Goal: Transaction & Acquisition: Purchase product/service

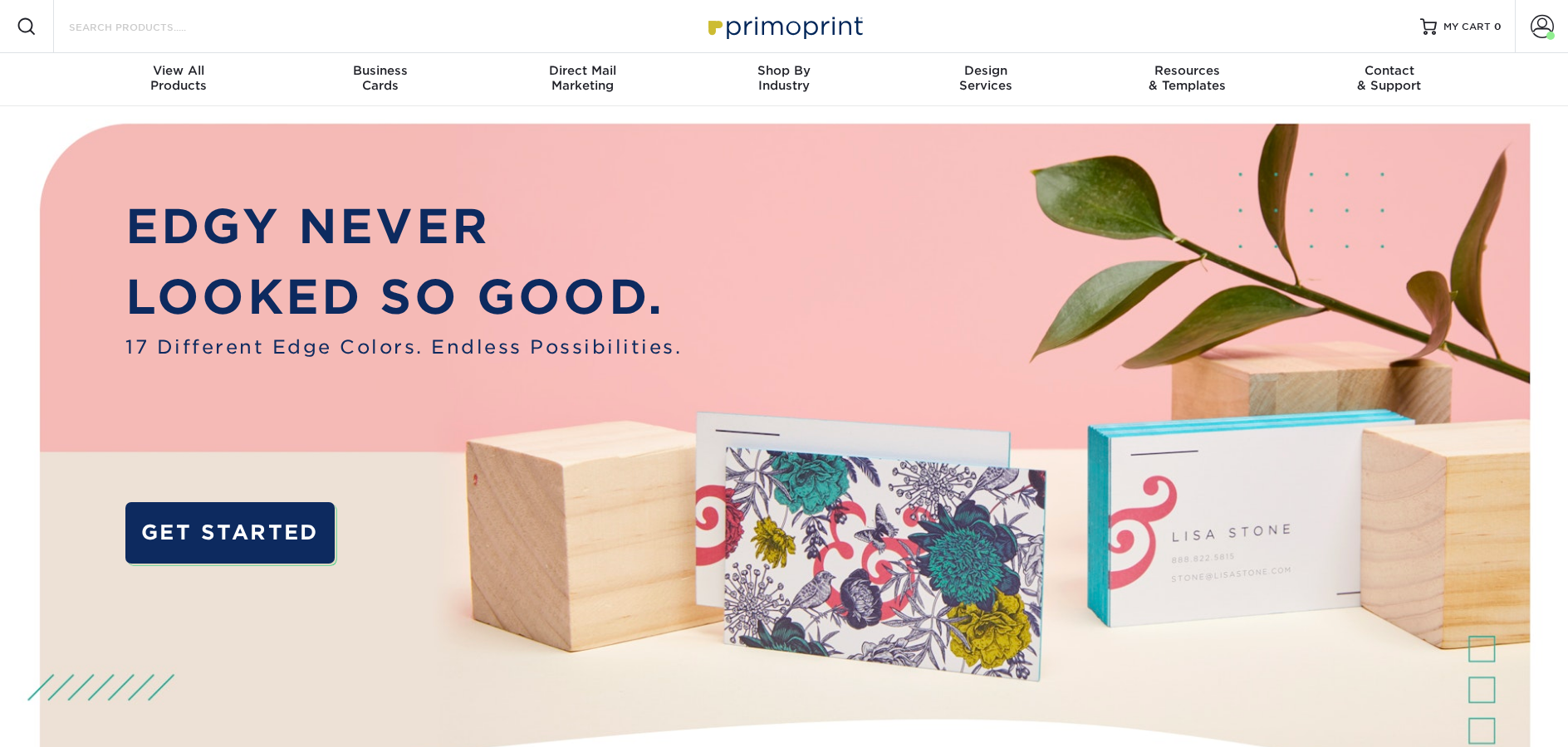
click at [152, 29] on input "Search Products" at bounding box center [148, 26] width 162 height 20
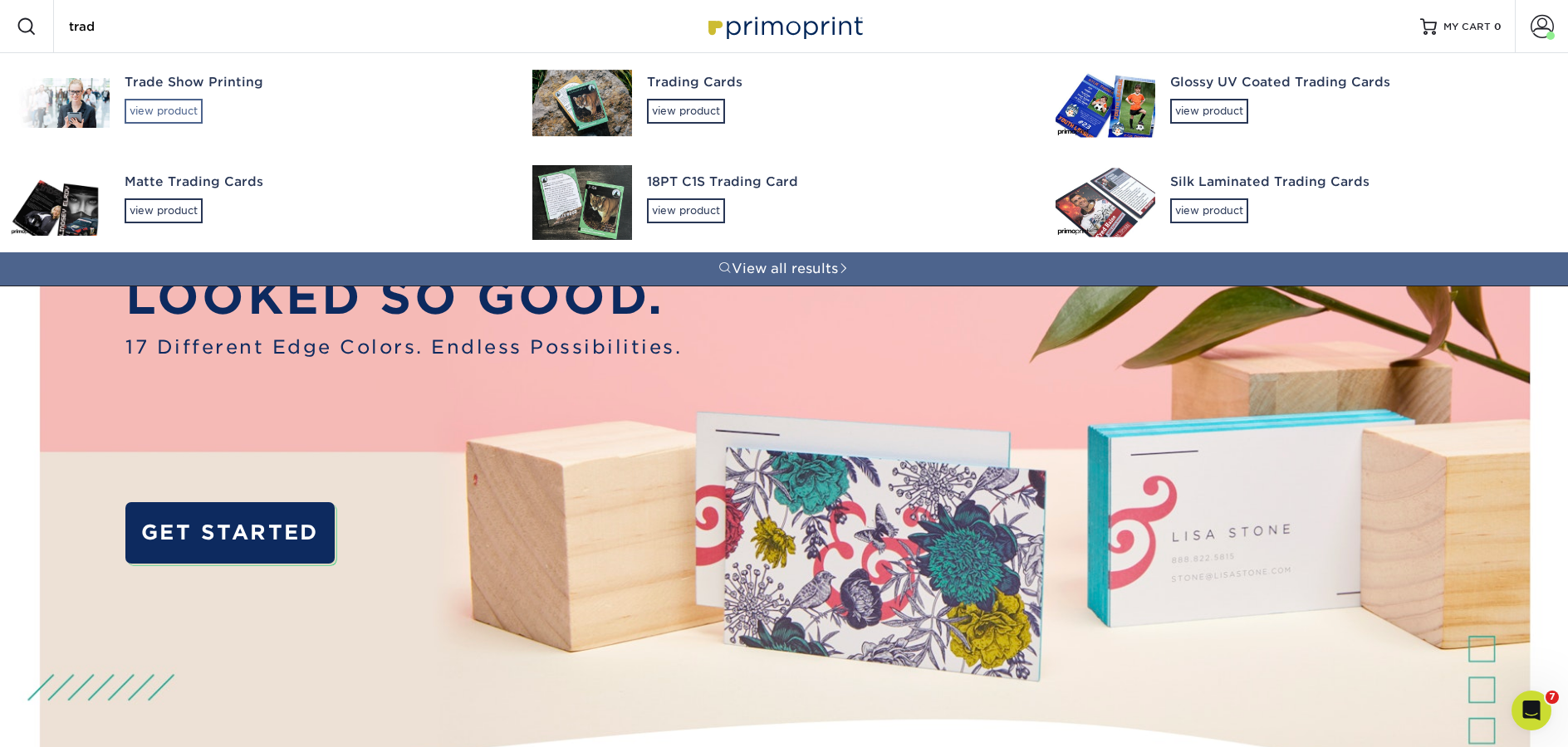
type input "trad"
click at [159, 119] on div "view product" at bounding box center [164, 111] width 78 height 25
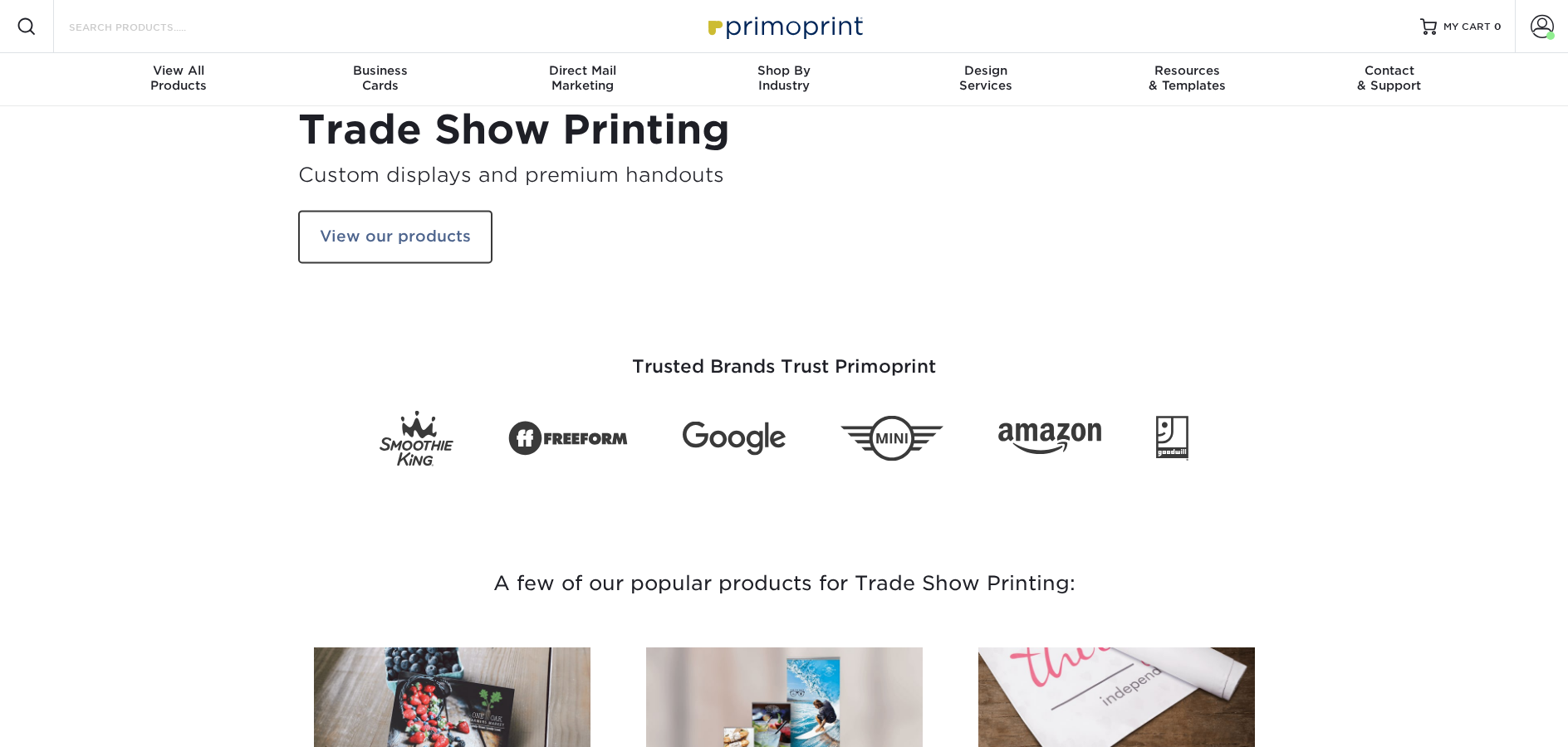
click at [137, 30] on input "Search Products" at bounding box center [148, 26] width 162 height 20
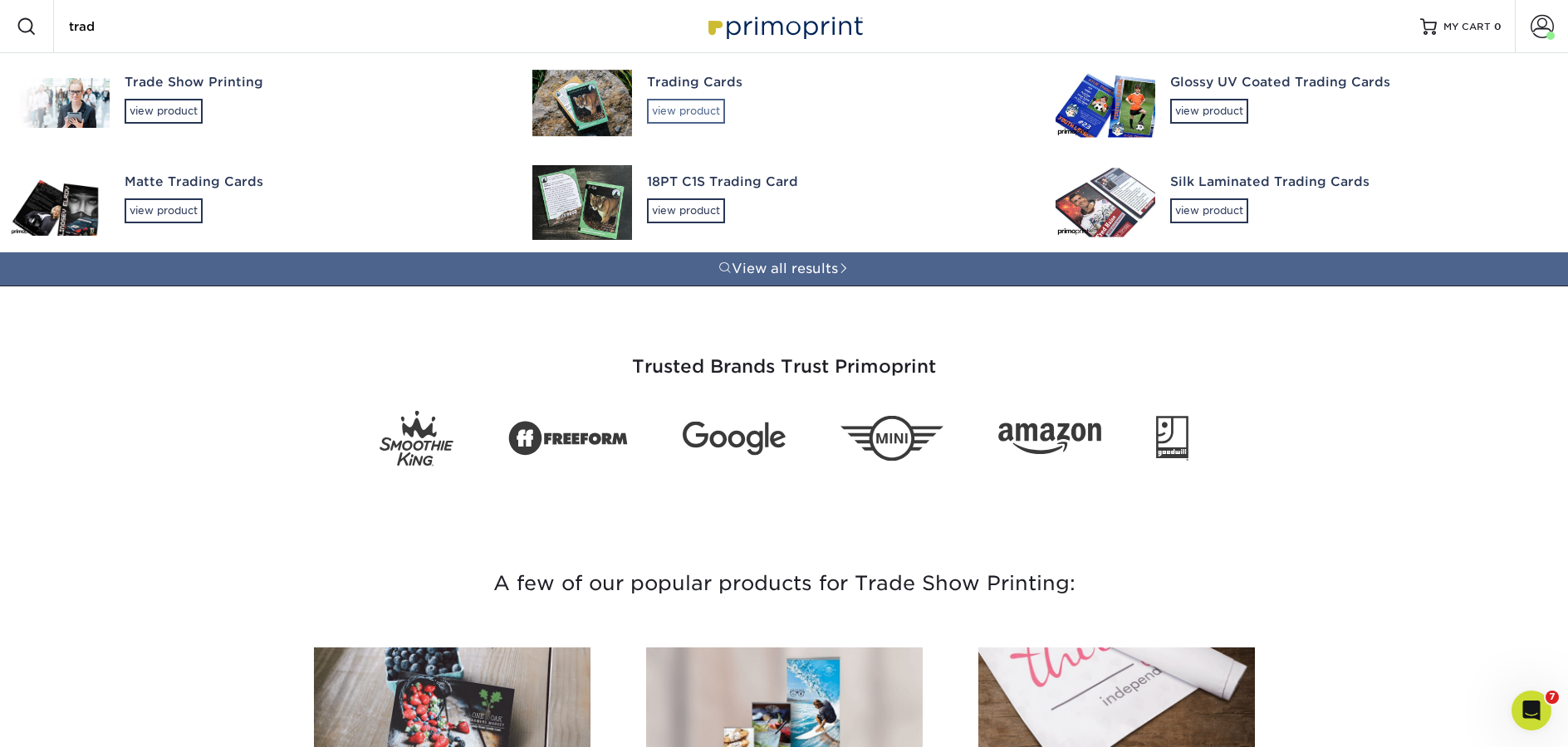
type input "trad"
click at [699, 107] on div "view product" at bounding box center [686, 111] width 78 height 25
